Goal: Task Accomplishment & Management: Use online tool/utility

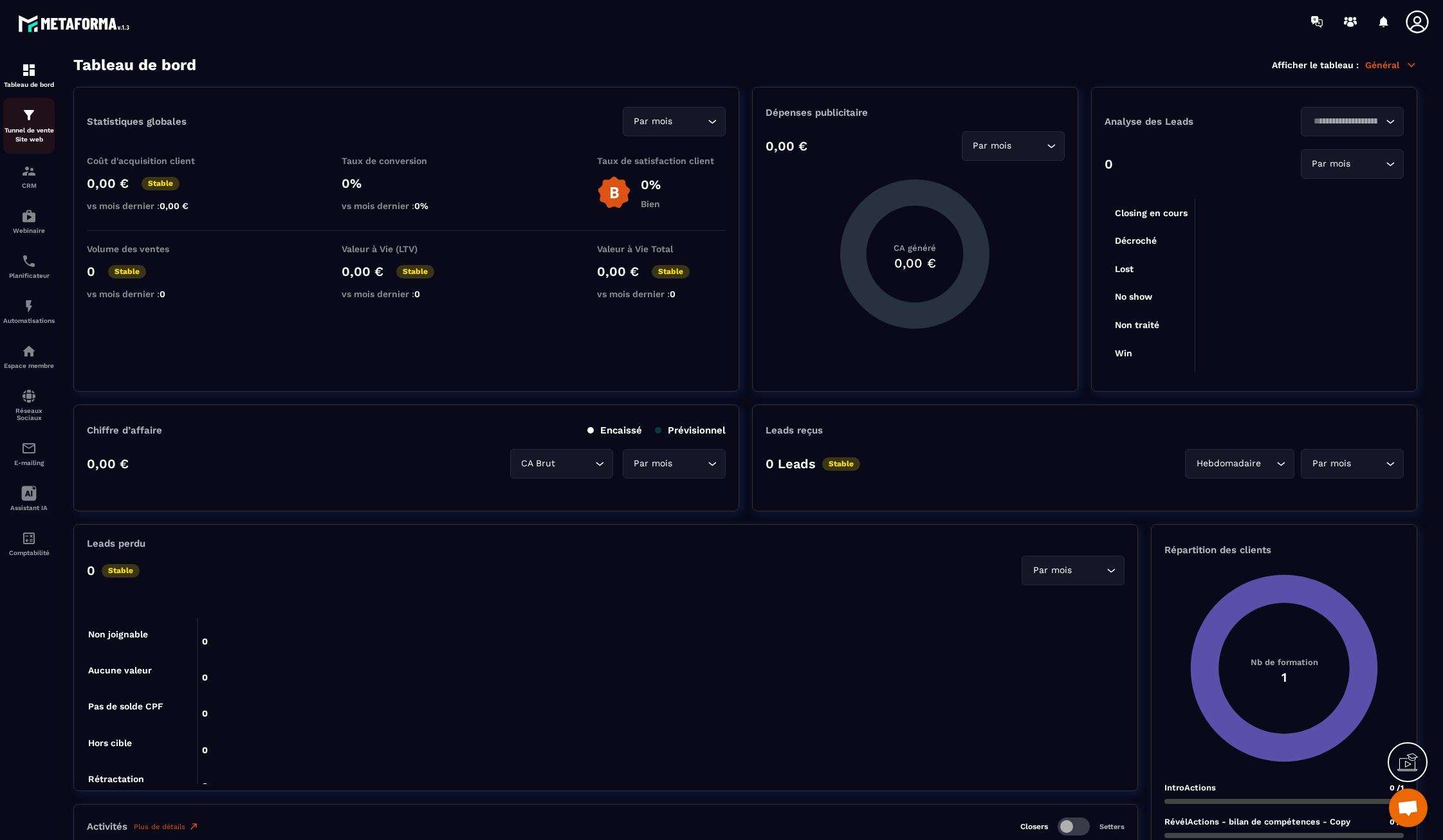
click at [26, 126] on p "Tunnel de vente Site web" at bounding box center [29, 135] width 51 height 18
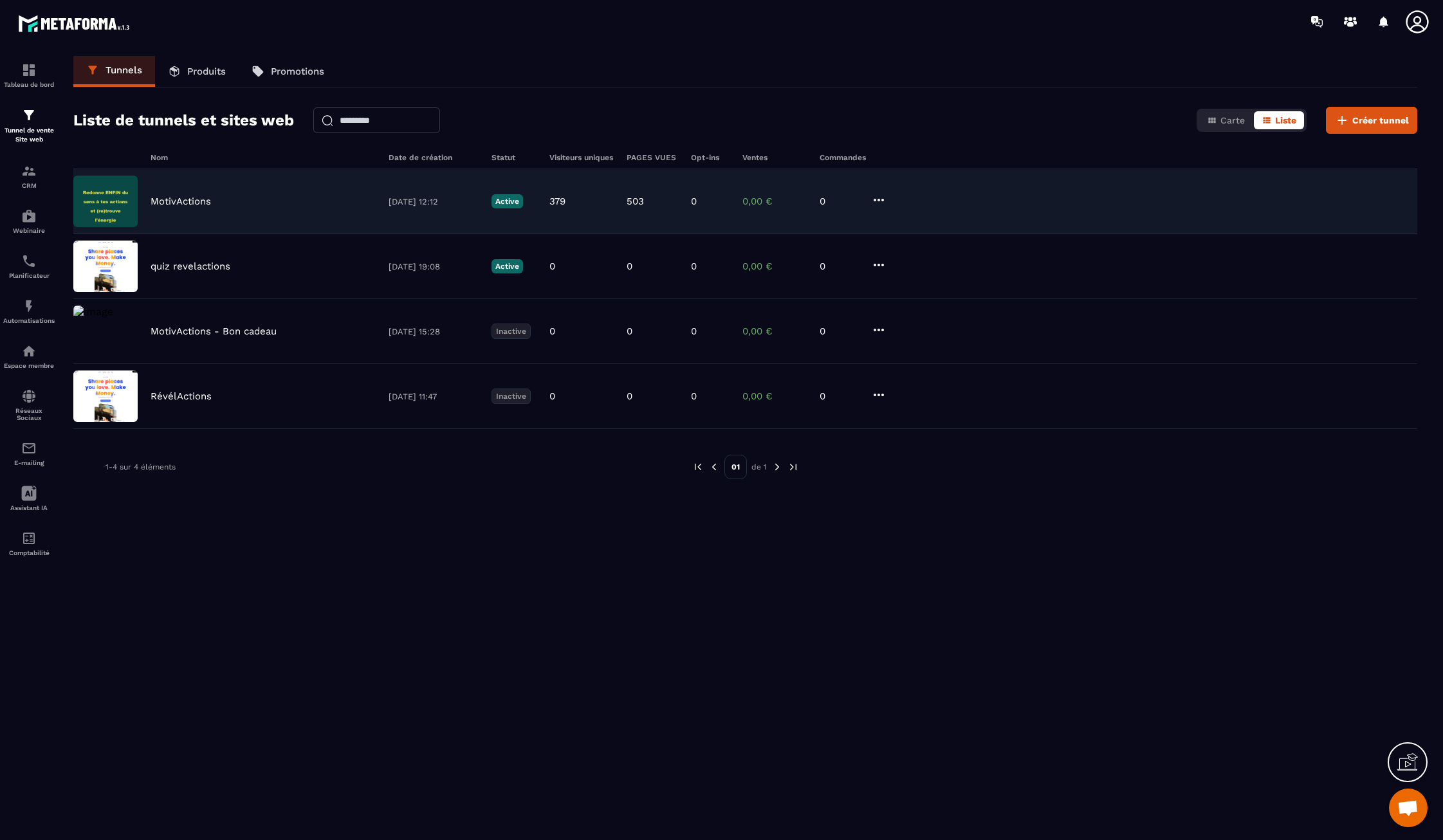
click at [330, 198] on div "MotivActions" at bounding box center [263, 201] width 225 height 11
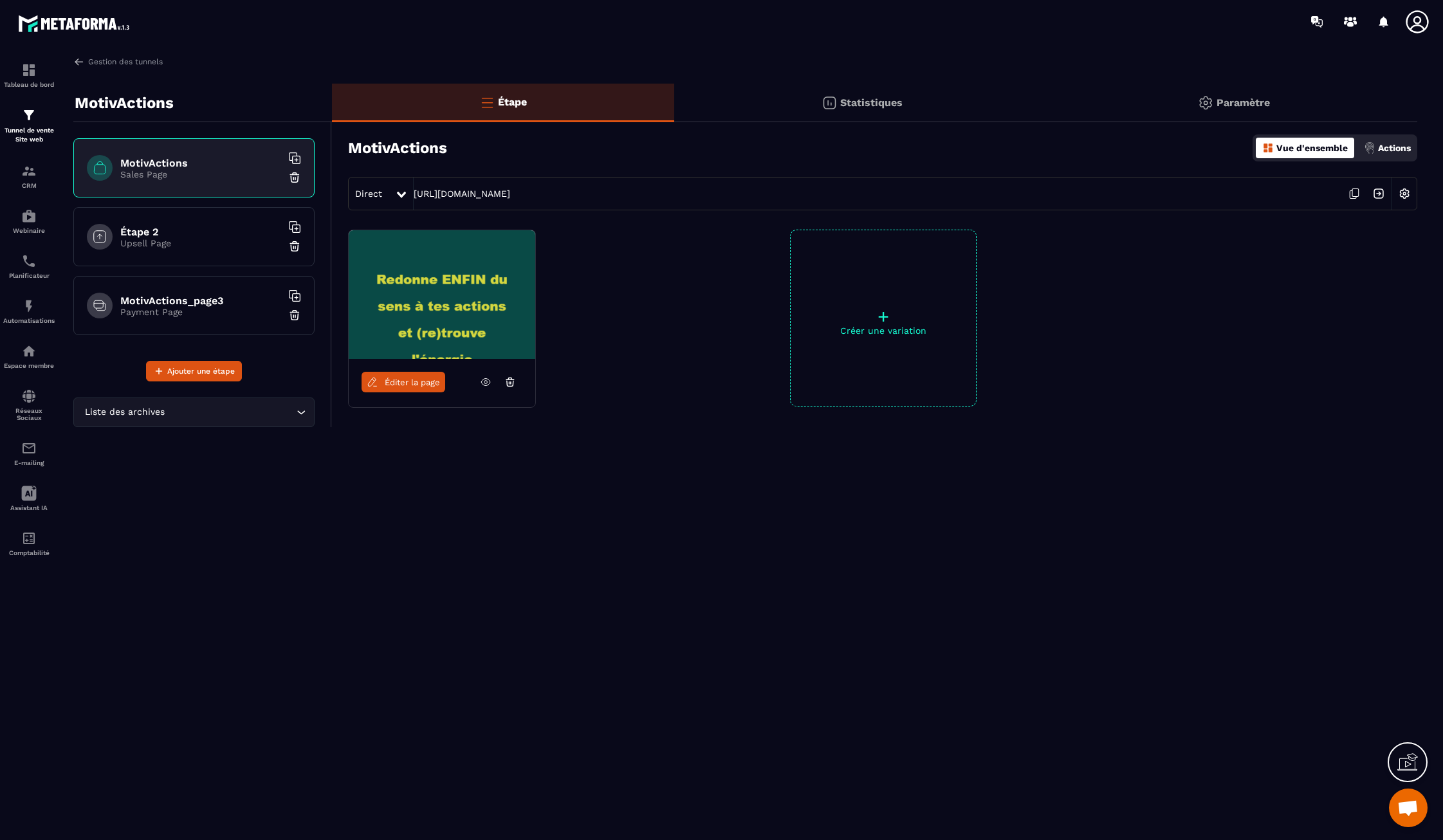
click at [422, 384] on span "Éditer la page" at bounding box center [412, 382] width 55 height 10
